Goal: Task Accomplishment & Management: Manage account settings

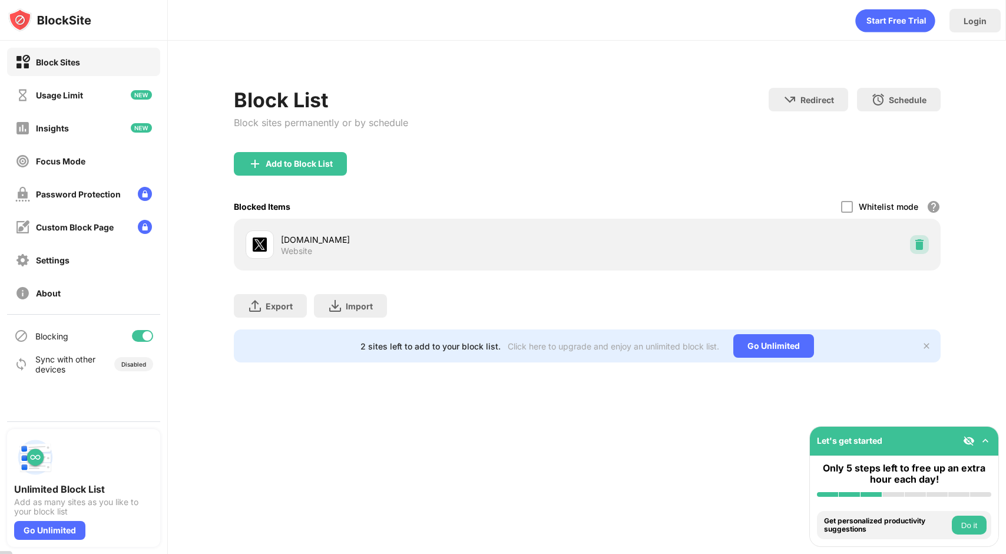
click at [920, 247] on img at bounding box center [920, 245] width 12 height 12
